Goal: Answer question/provide support

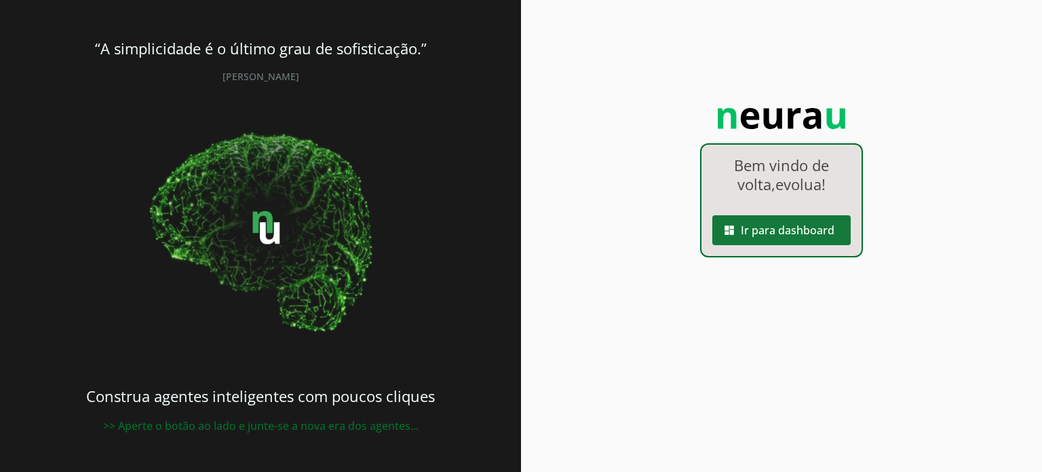
click at [825, 232] on span at bounding box center [782, 230] width 138 height 33
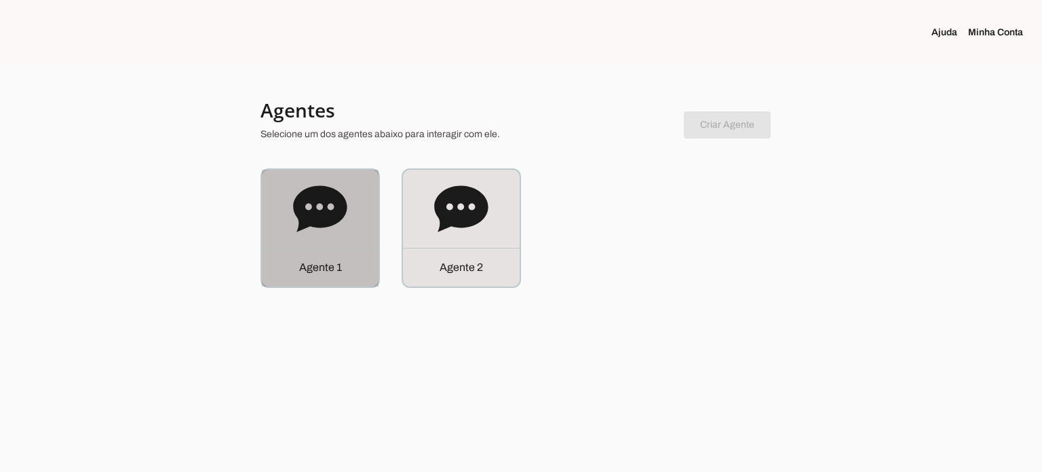
click at [361, 242] on div "Agente 1" at bounding box center [320, 228] width 117 height 117
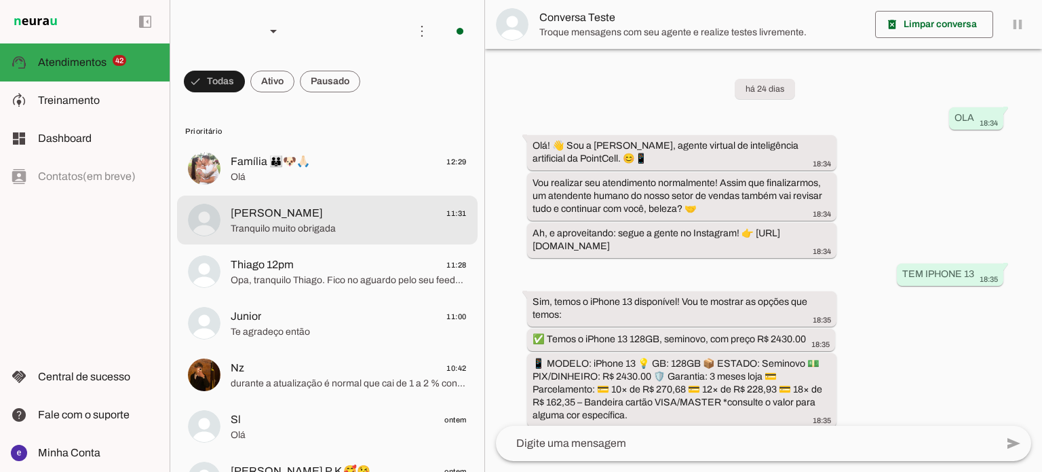
scroll to position [331, 0]
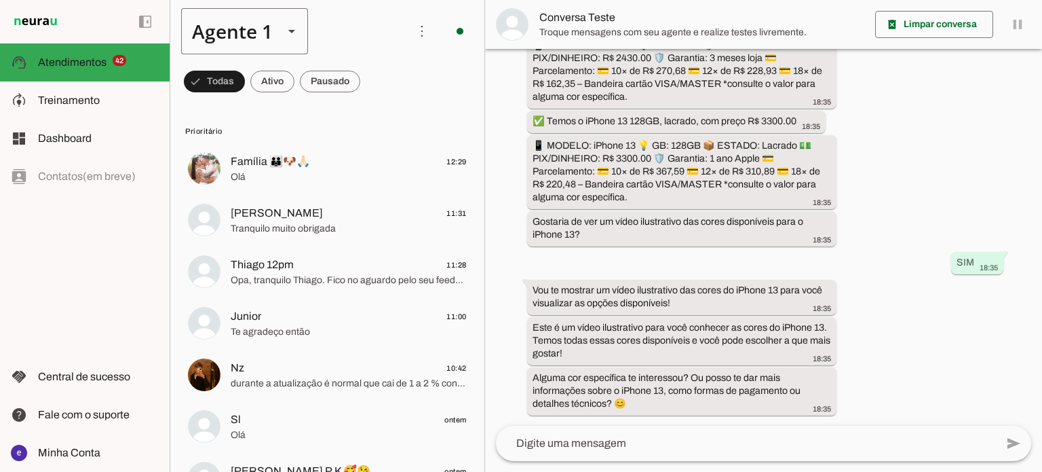
click at [293, 37] on slot at bounding box center [292, 31] width 16 height 16
click at [373, 117] on slot at bounding box center [425, 125] width 105 height 16
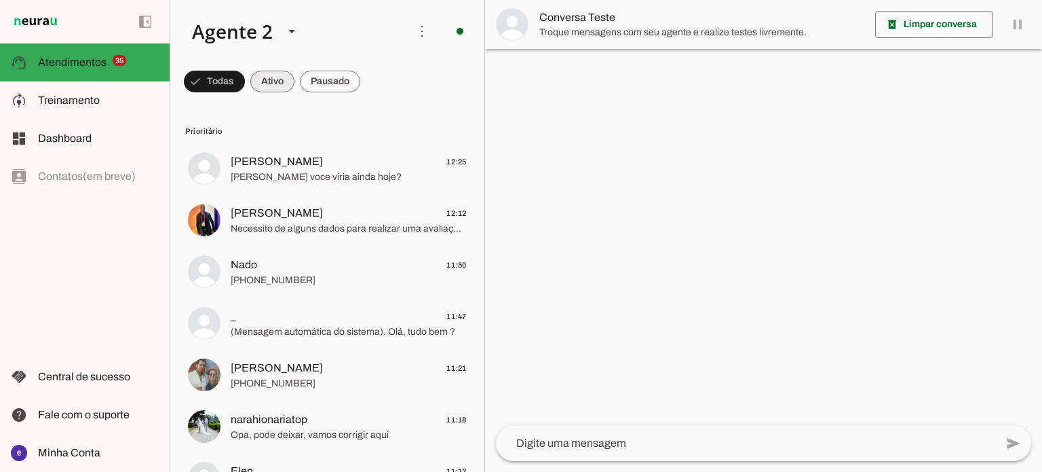
click at [280, 74] on span at bounding box center [272, 81] width 44 height 33
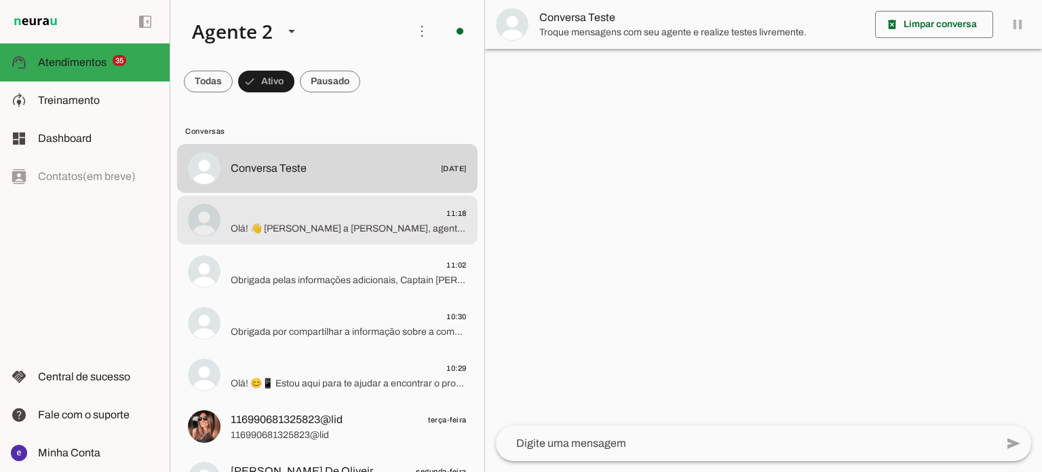
click at [356, 238] on md-item "11:18 Olá! 👋 [PERSON_NAME] a [PERSON_NAME], agente virtual de inteligência arti…" at bounding box center [327, 219] width 301 height 49
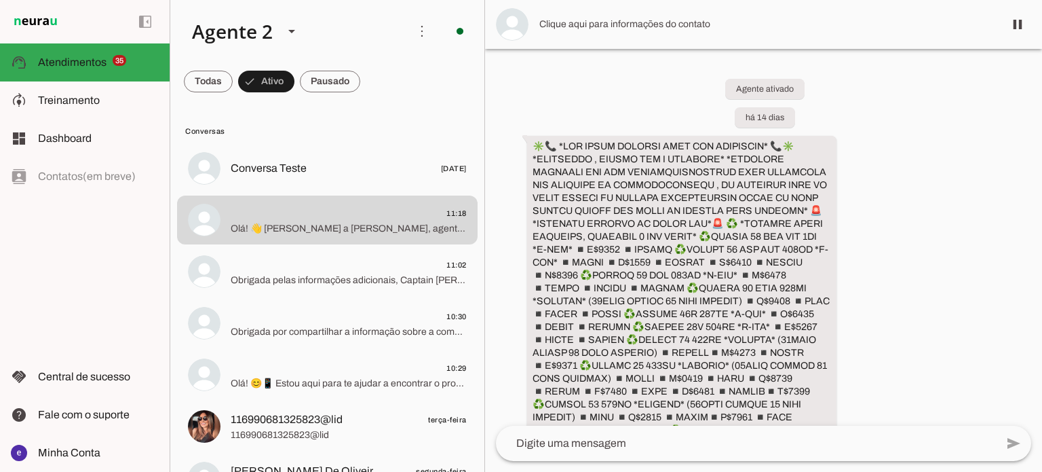
click at [873, 259] on div "Agente ativado há 14 dias 10:18 Olá! 👋 [PERSON_NAME] a [PERSON_NAME], agente vi…" at bounding box center [763, 237] width 557 height 377
click at [353, 88] on span at bounding box center [330, 81] width 60 height 33
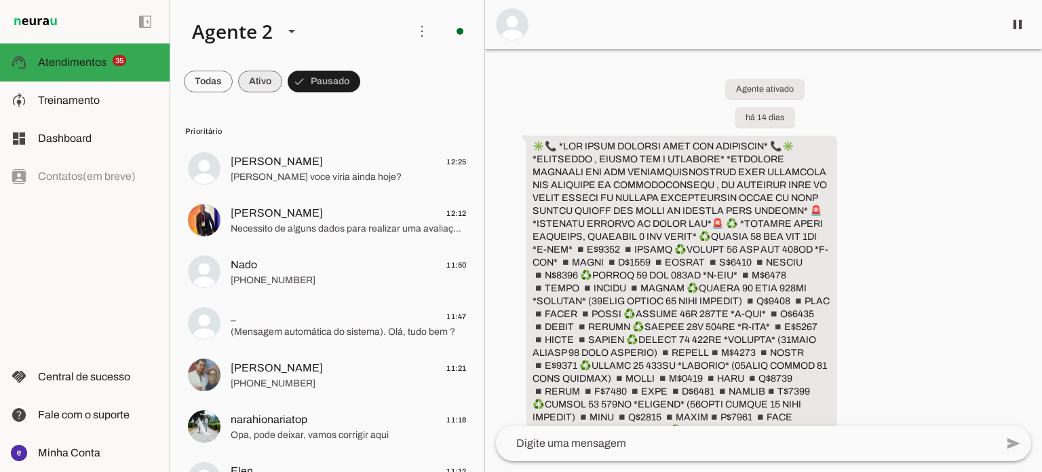
click at [270, 84] on span at bounding box center [260, 81] width 44 height 33
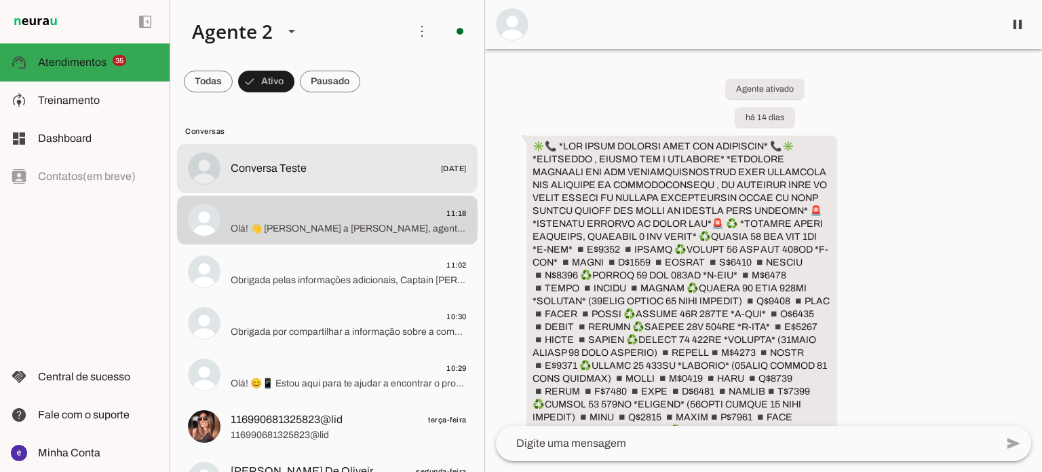
click at [309, 167] on span "Conversa Teste [DATE]" at bounding box center [349, 168] width 236 height 17
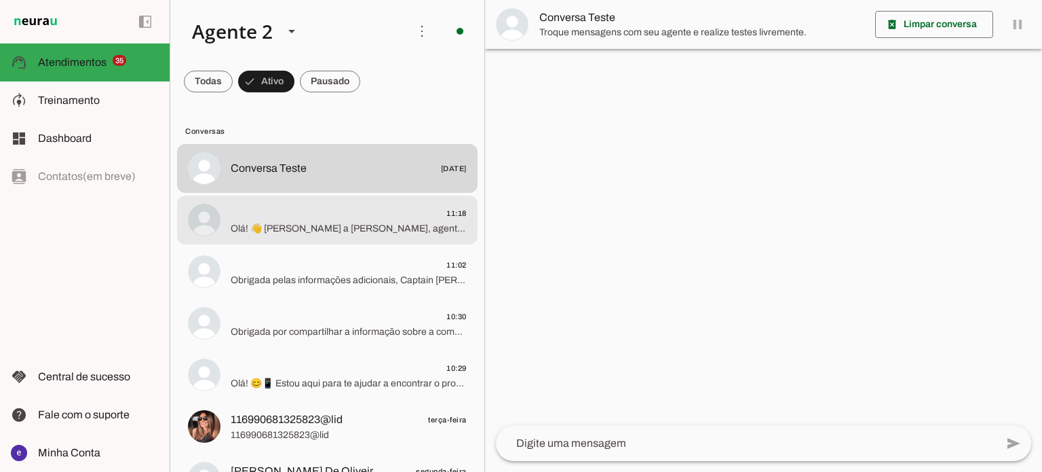
click at [328, 216] on span "11:18" at bounding box center [349, 213] width 236 height 17
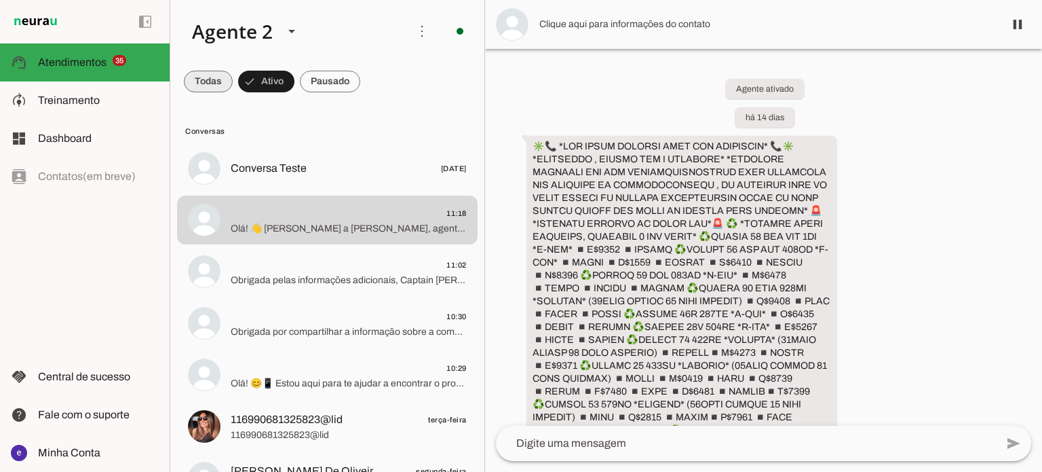
click at [207, 89] on span at bounding box center [208, 81] width 49 height 33
